Goal: Complete application form

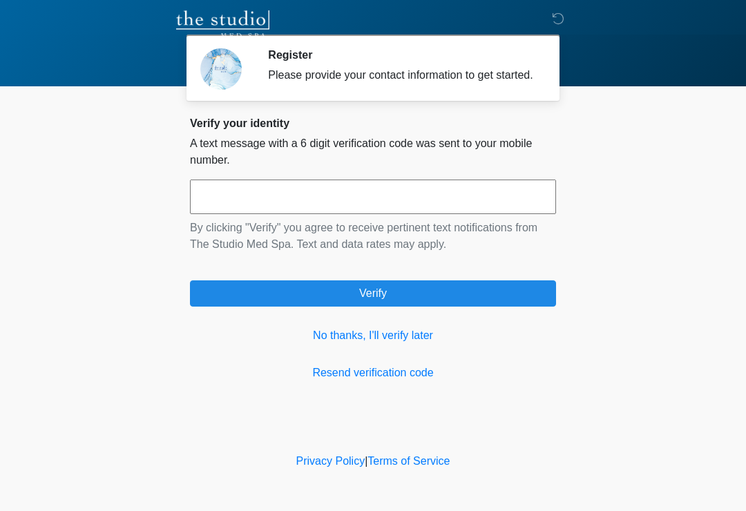
click at [475, 200] on input "text" at bounding box center [373, 197] width 366 height 35
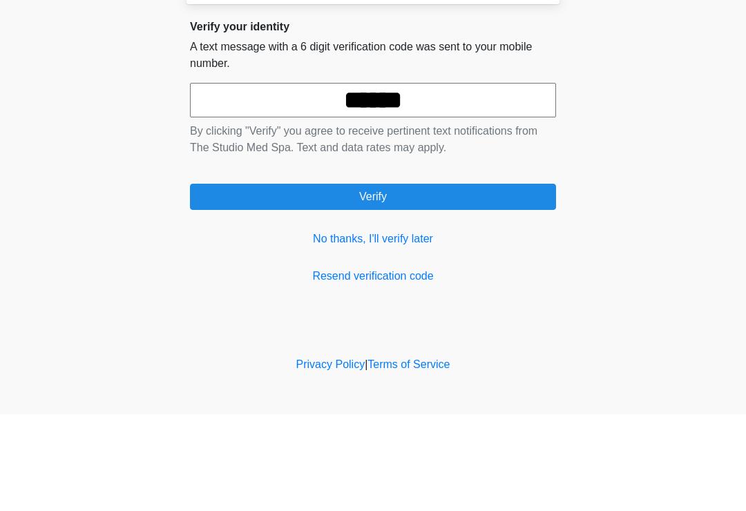
type input "******"
click at [502, 191] on form "****** By clicking "Verify" you agree to receive pertinent text notifications f…" at bounding box center [373, 243] width 366 height 127
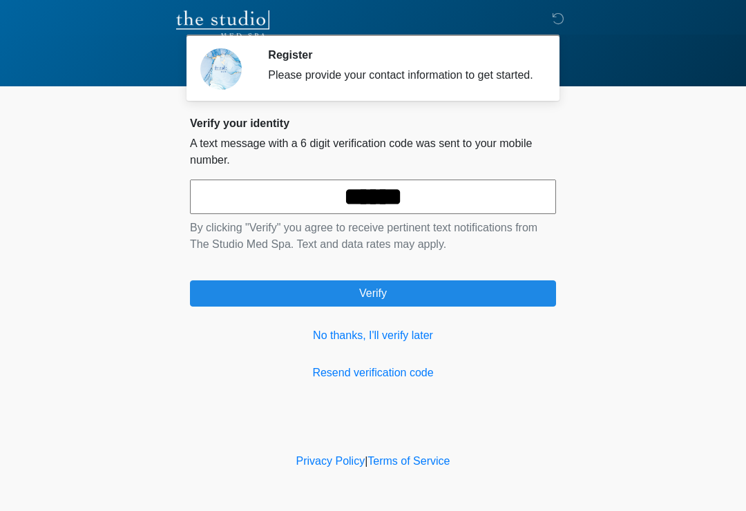
click at [453, 307] on button "Verify" at bounding box center [373, 293] width 366 height 26
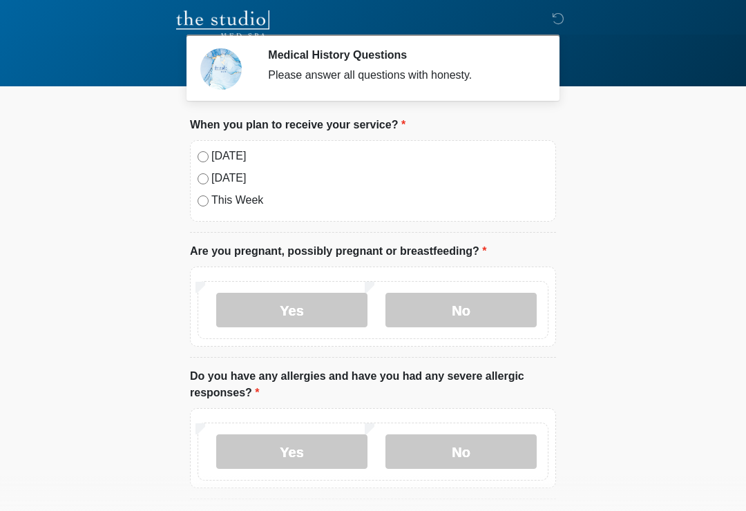
scroll to position [15, 0]
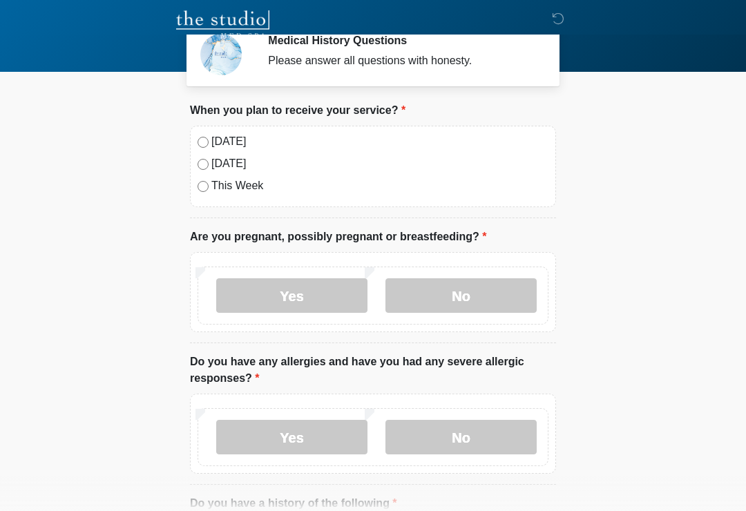
click at [526, 290] on label "No" at bounding box center [460, 295] width 151 height 35
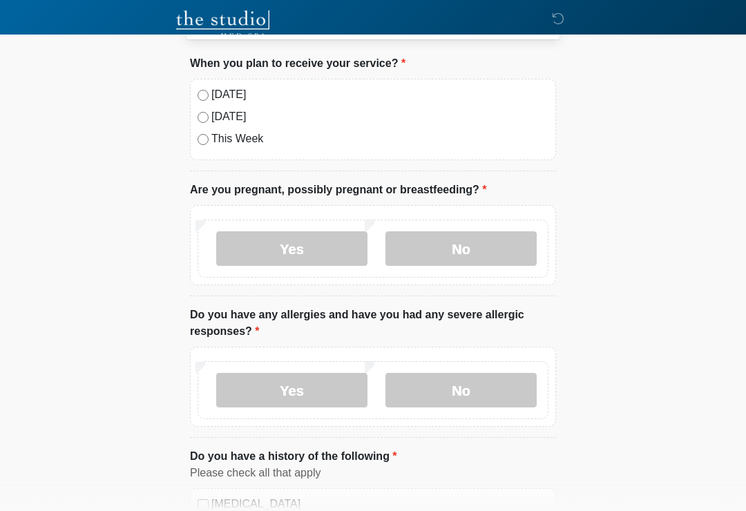
click at [504, 389] on label "No" at bounding box center [460, 390] width 151 height 35
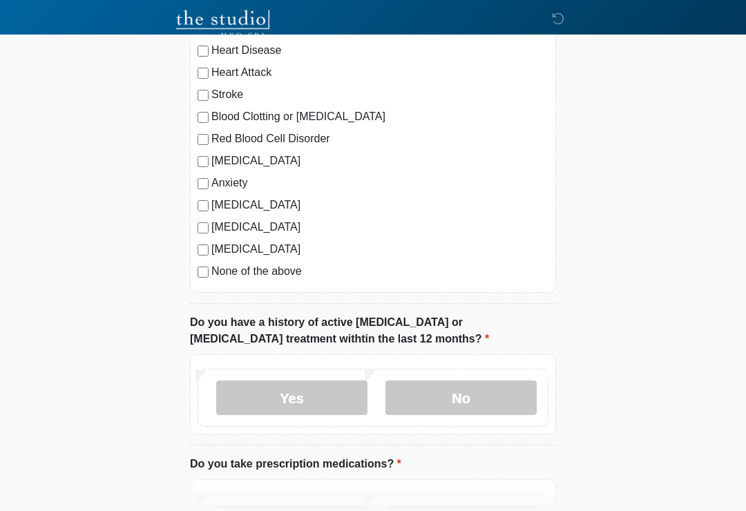
scroll to position [538, 0]
click at [524, 403] on label "No" at bounding box center [460, 397] width 151 height 35
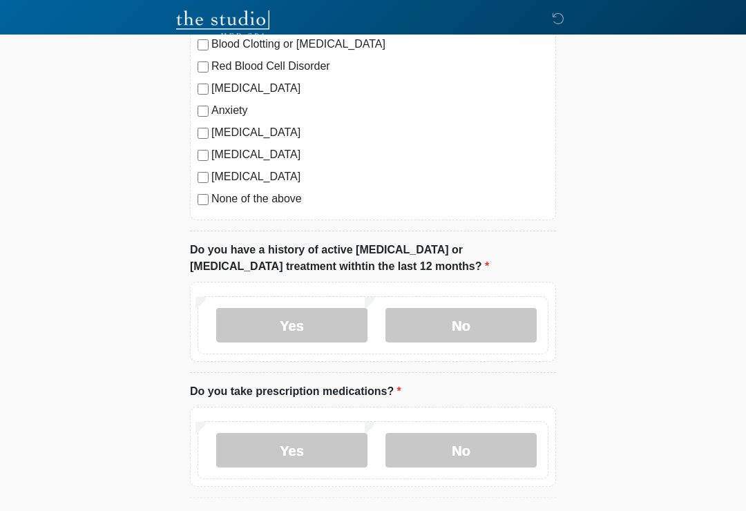
scroll to position [671, 0]
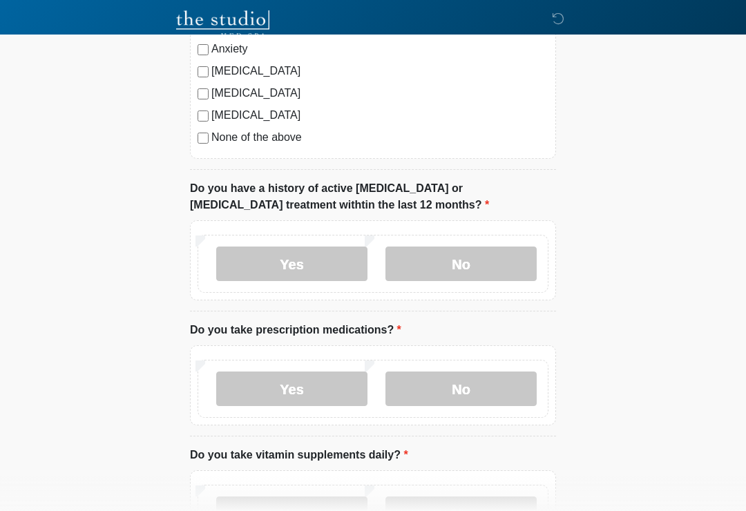
click at [506, 388] on label "No" at bounding box center [460, 389] width 151 height 35
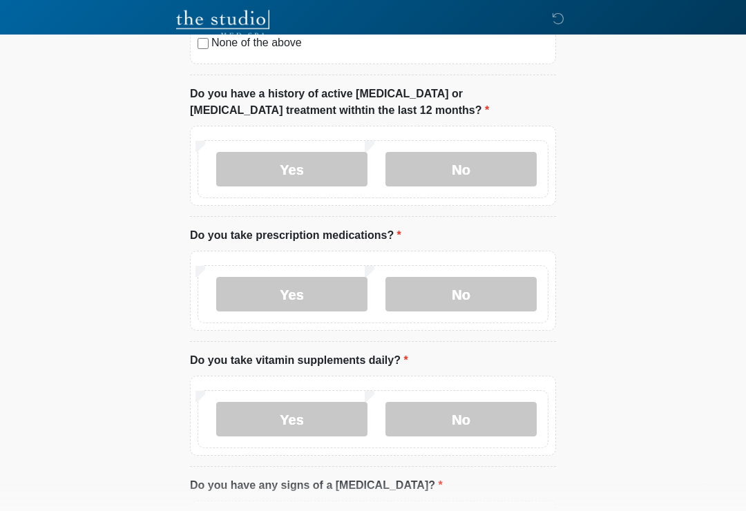
click at [504, 411] on label "No" at bounding box center [460, 420] width 151 height 35
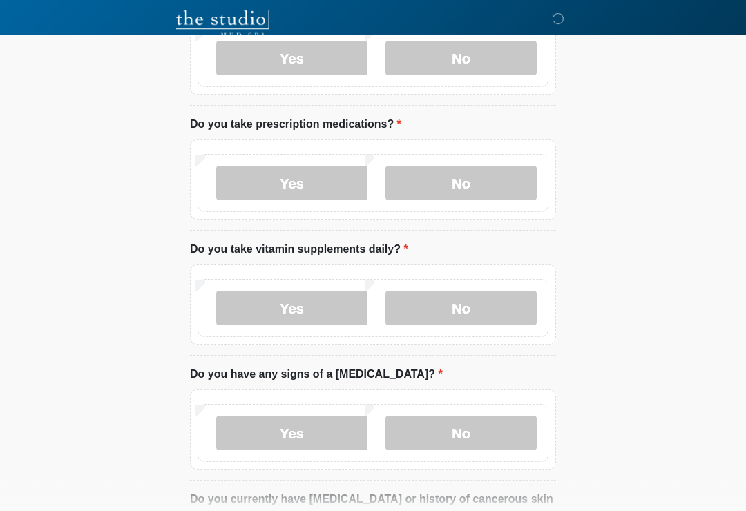
click at [505, 426] on label "No" at bounding box center [460, 434] width 151 height 35
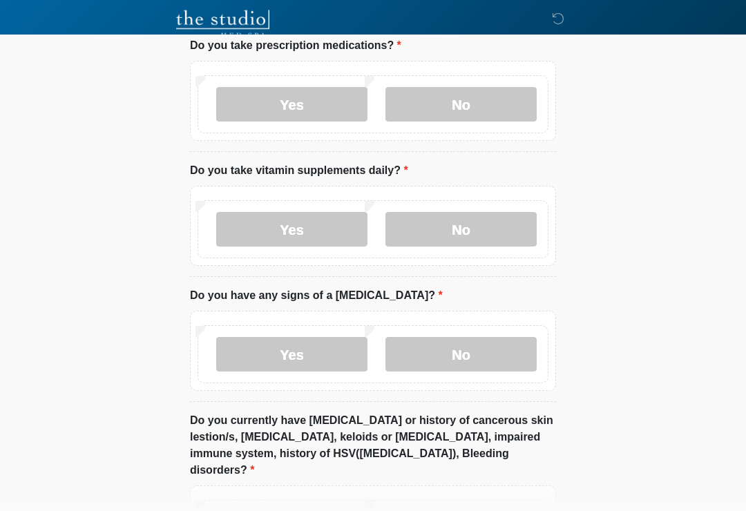
scroll to position [1018, 0]
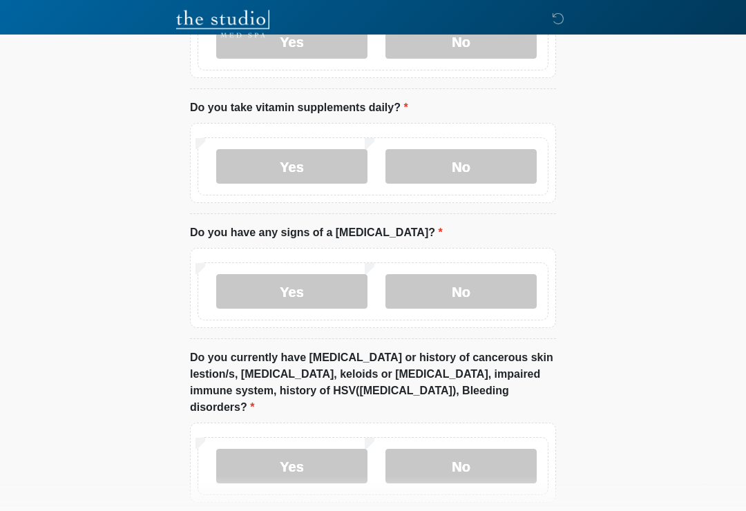
click at [498, 450] on label "No" at bounding box center [460, 467] width 151 height 35
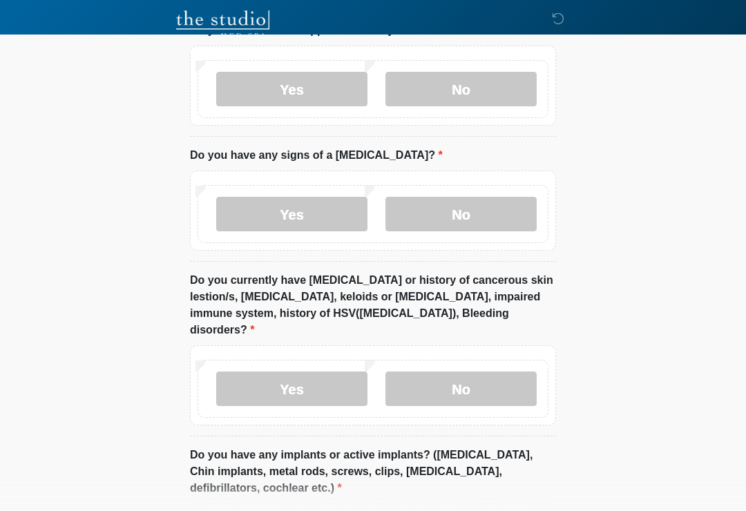
scroll to position [1147, 0]
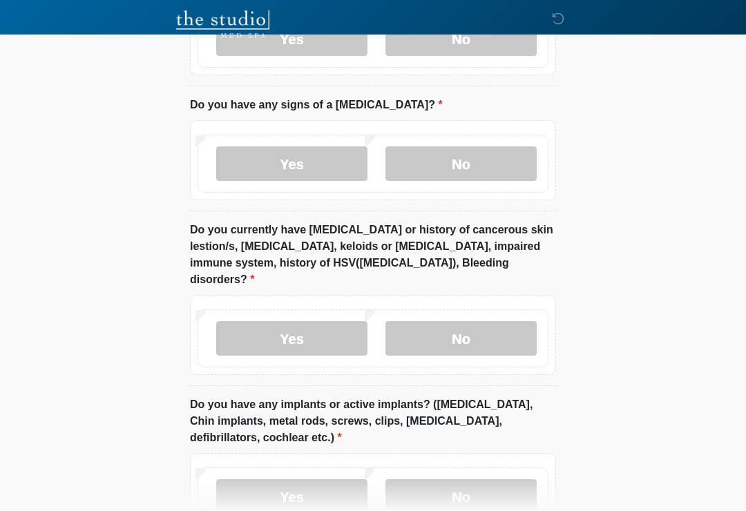
click at [468, 484] on label "No" at bounding box center [460, 496] width 151 height 35
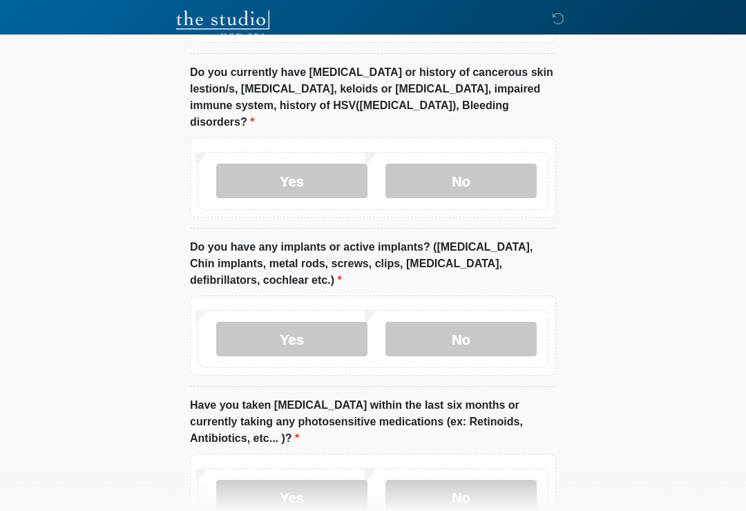
scroll to position [1384, 0]
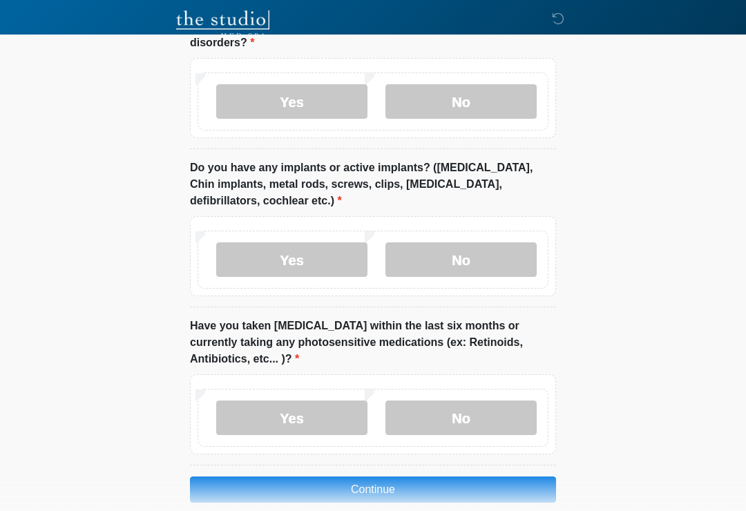
click at [510, 401] on label "No" at bounding box center [460, 418] width 151 height 35
click at [528, 477] on button "Continue" at bounding box center [373, 490] width 366 height 26
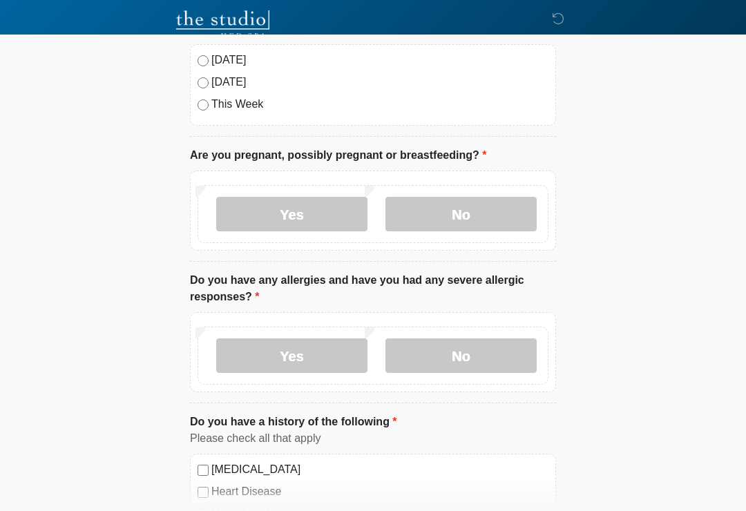
scroll to position [0, 0]
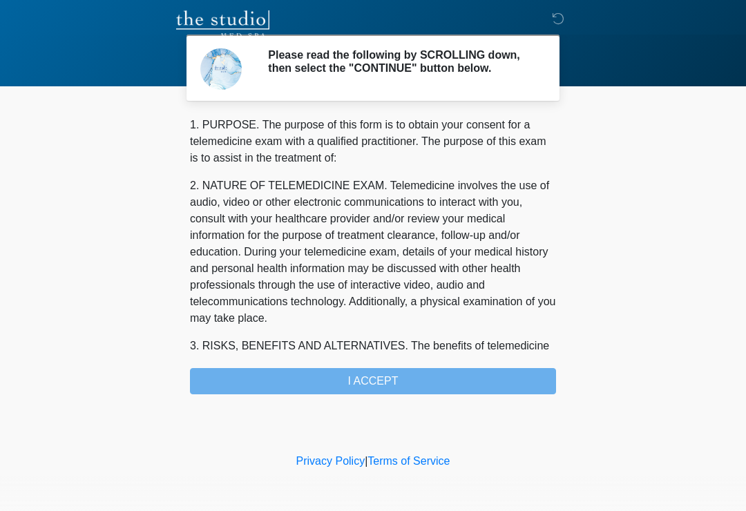
click at [512, 386] on div "1. PURPOSE. The purpose of this form is to obtain your consent for a telemedici…" at bounding box center [373, 256] width 366 height 278
click at [482, 385] on div "1. PURPOSE. The purpose of this form is to obtain your consent for a telemedici…" at bounding box center [373, 256] width 366 height 278
click at [399, 390] on div "1. PURPOSE. The purpose of this form is to obtain your consent for a telemedici…" at bounding box center [373, 256] width 366 height 278
click at [410, 385] on div "1. PURPOSE. The purpose of this form is to obtain your consent for a telemedici…" at bounding box center [373, 256] width 366 height 278
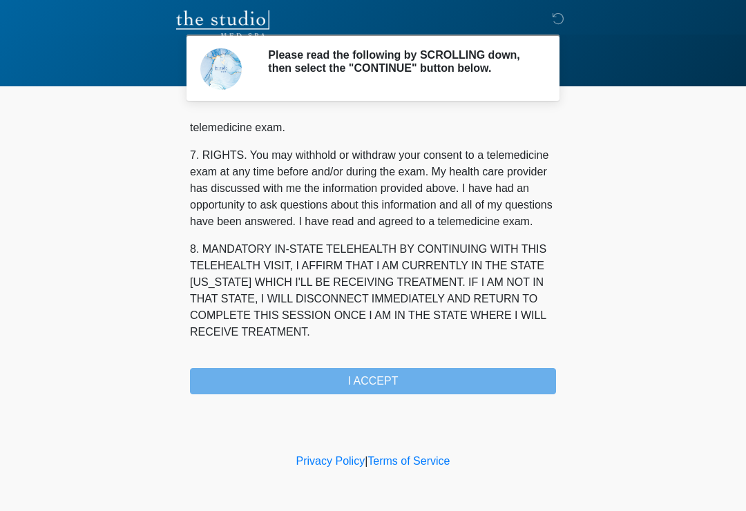
click at [408, 390] on div "1. PURPOSE. The purpose of this form is to obtain your consent for a telemedici…" at bounding box center [373, 256] width 366 height 278
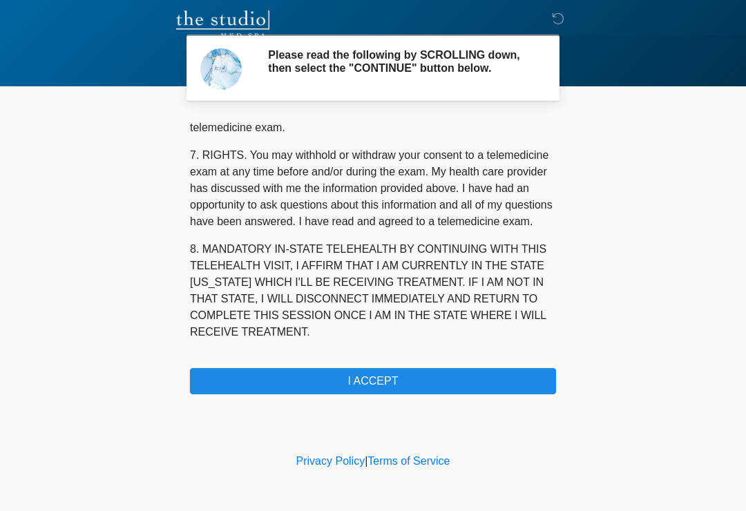
scroll to position [583, 0]
click at [433, 392] on button "I ACCEPT" at bounding box center [373, 381] width 366 height 26
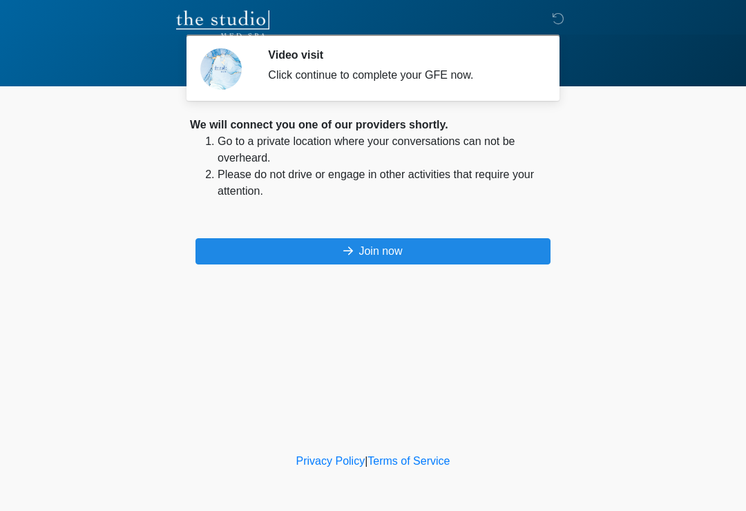
click at [422, 264] on button "Join now" at bounding box center [372, 251] width 355 height 26
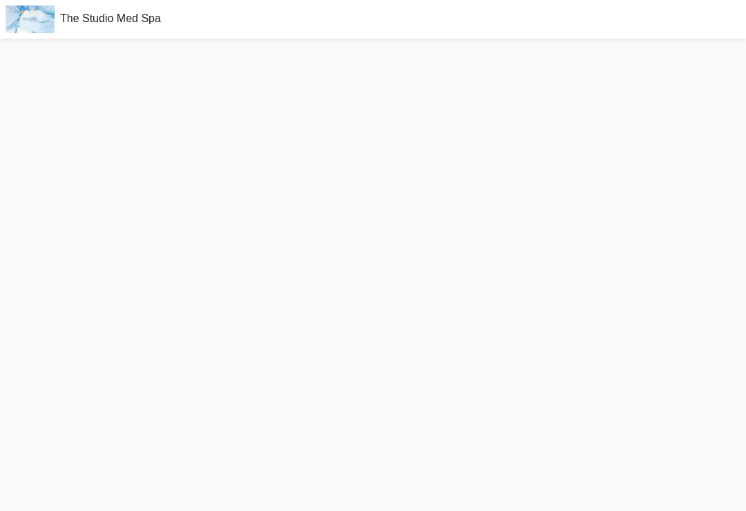
scroll to position [1, 0]
